Goal: Task Accomplishment & Management: Use online tool/utility

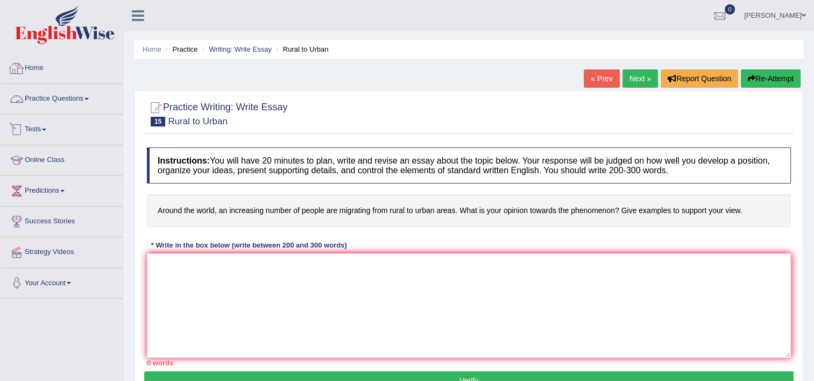
click at [57, 106] on link "Practice Questions" at bounding box center [62, 97] width 123 height 27
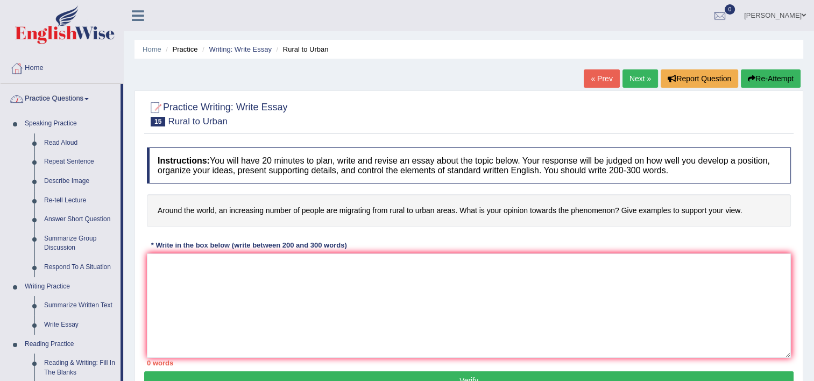
click at [57, 106] on link "Practice Questions" at bounding box center [61, 97] width 120 height 27
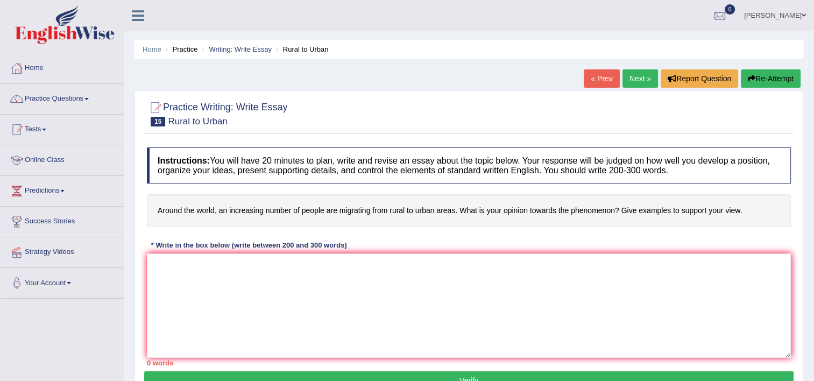
click at [55, 130] on link "Tests" at bounding box center [62, 128] width 123 height 27
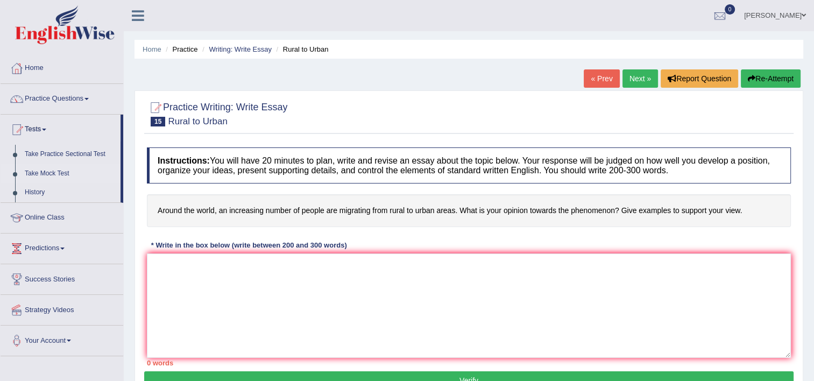
click at [54, 171] on link "Take Mock Test" at bounding box center [70, 173] width 101 height 19
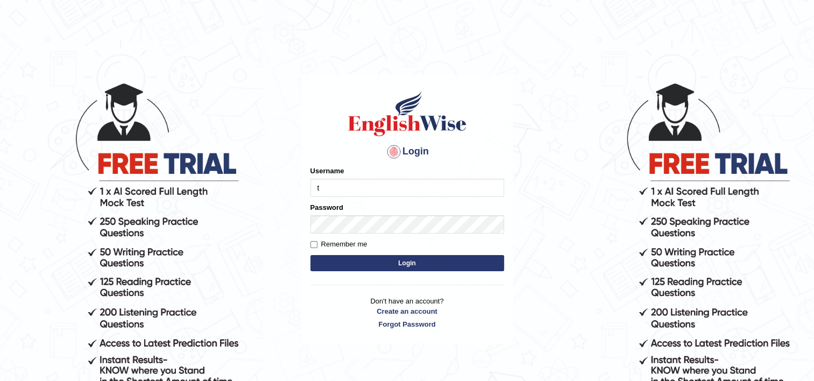
type input "Thilini_Dissanayake"
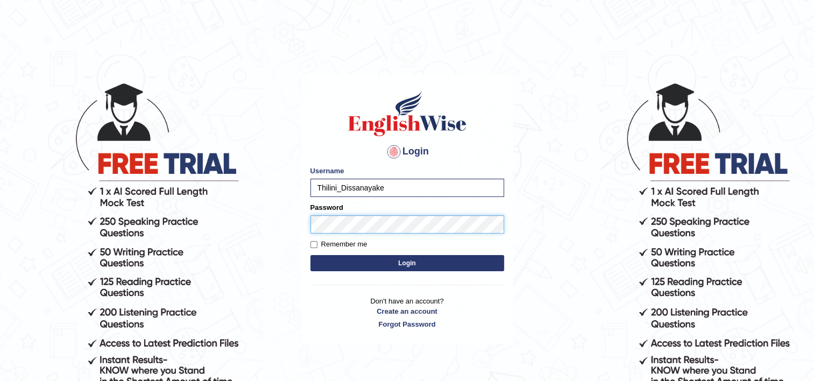
click at [310, 255] on button "Login" at bounding box center [407, 263] width 194 height 16
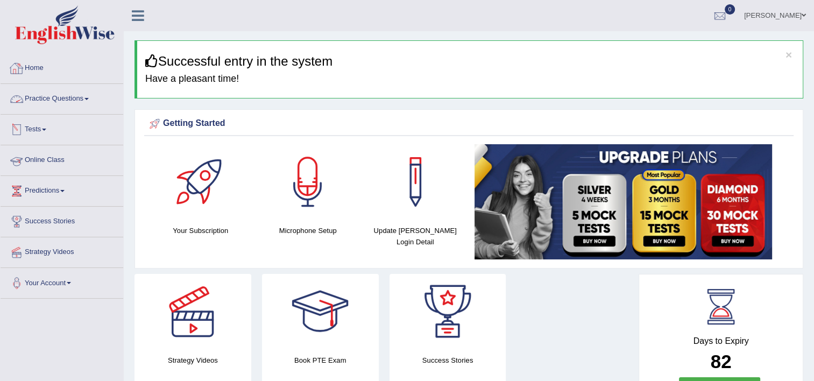
click at [50, 130] on link "Tests" at bounding box center [62, 128] width 123 height 27
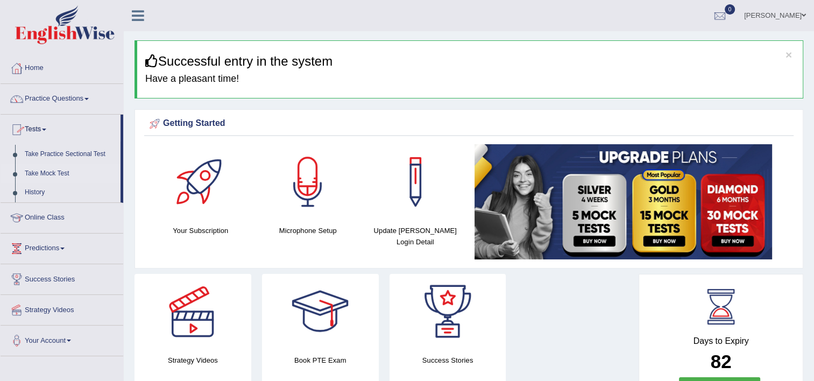
click at [47, 173] on link "Take Mock Test" at bounding box center [70, 173] width 101 height 19
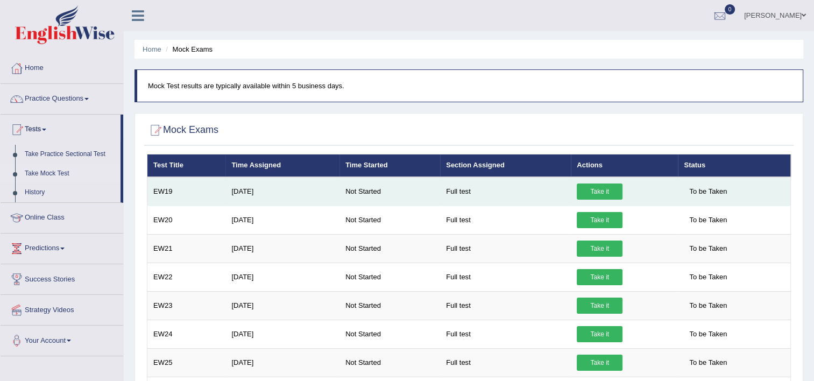
click at [601, 189] on link "Take it" at bounding box center [600, 191] width 46 height 16
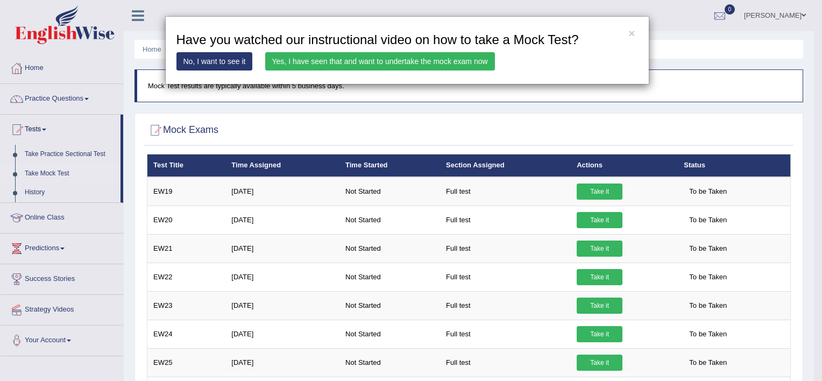
click at [384, 55] on link "Yes, I have seen that and want to undertake the mock exam now" at bounding box center [380, 61] width 230 height 18
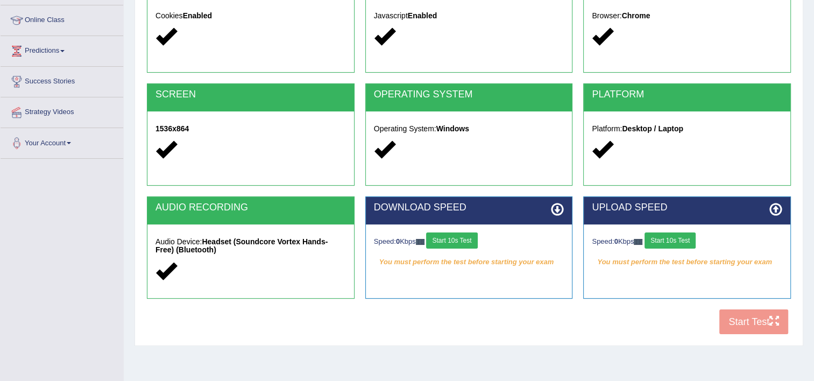
scroll to position [161, 0]
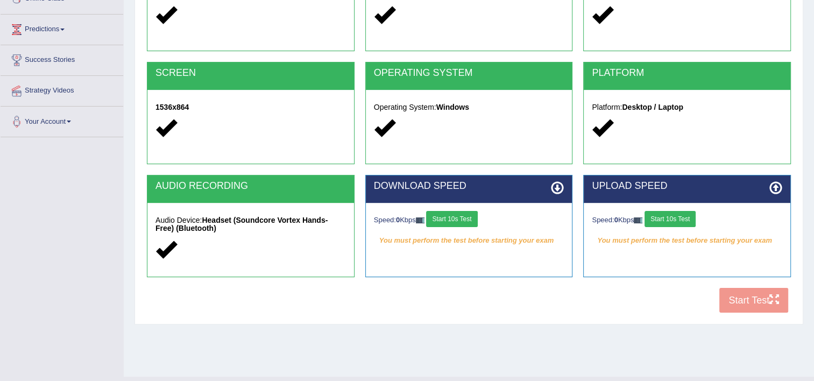
click at [466, 220] on button "Start 10s Test" at bounding box center [451, 219] width 51 height 16
click at [669, 221] on button "Start 10s Test" at bounding box center [670, 219] width 51 height 16
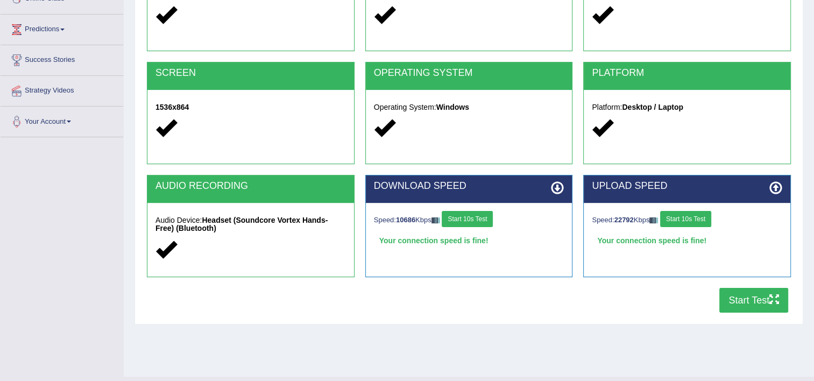
click at [737, 301] on button "Start Test" at bounding box center [753, 300] width 69 height 25
